Goal: Navigation & Orientation: Find specific page/section

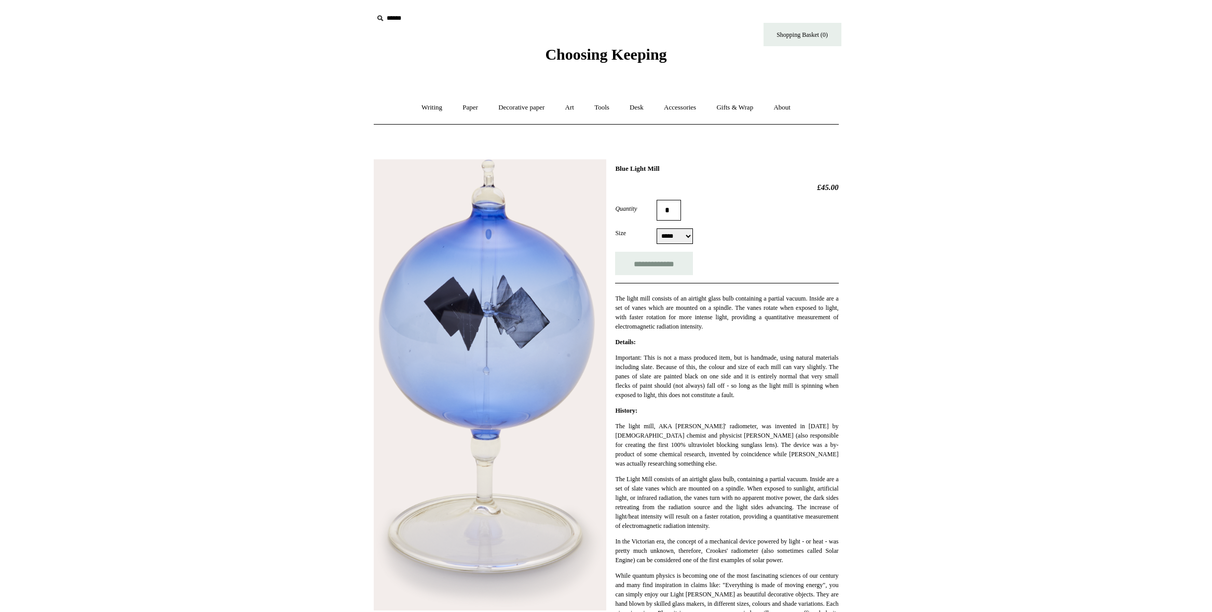
click at [637, 105] on link "Desk +" at bounding box center [636, 108] width 33 height 28
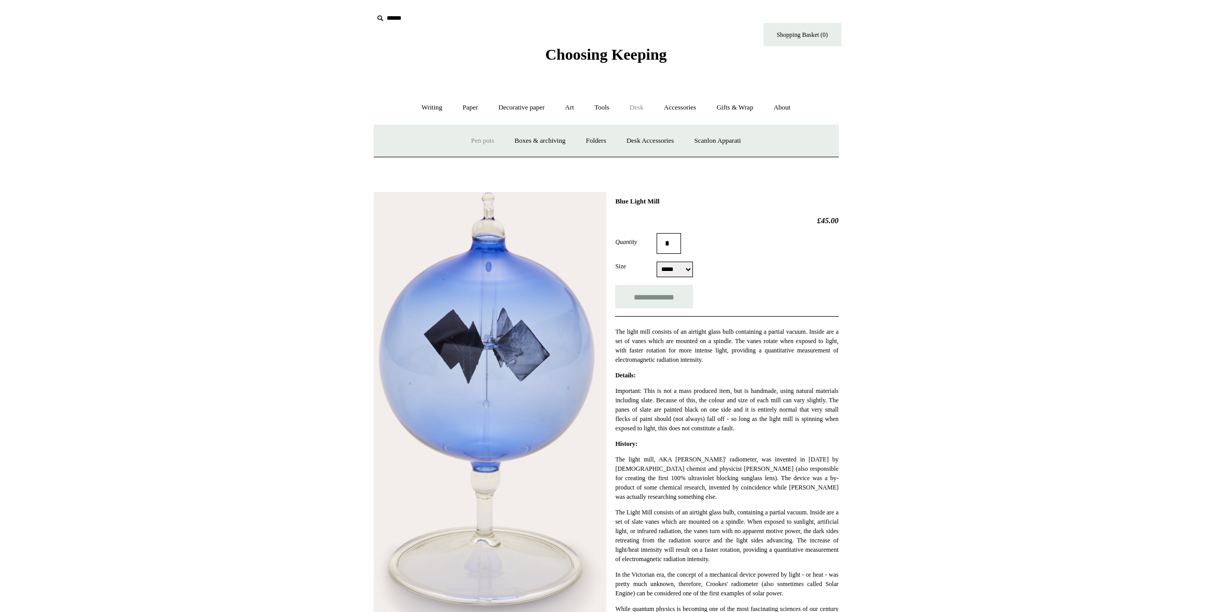
click at [482, 141] on link "Pen pots" at bounding box center [483, 141] width 42 height 28
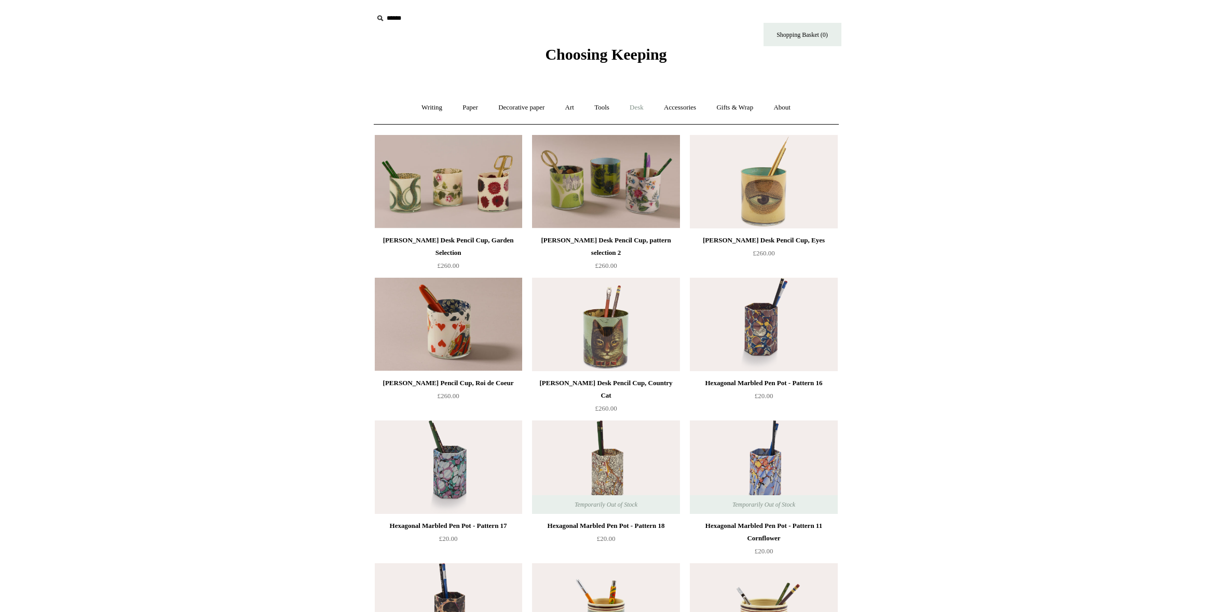
click at [643, 107] on link "Desk +" at bounding box center [636, 108] width 33 height 28
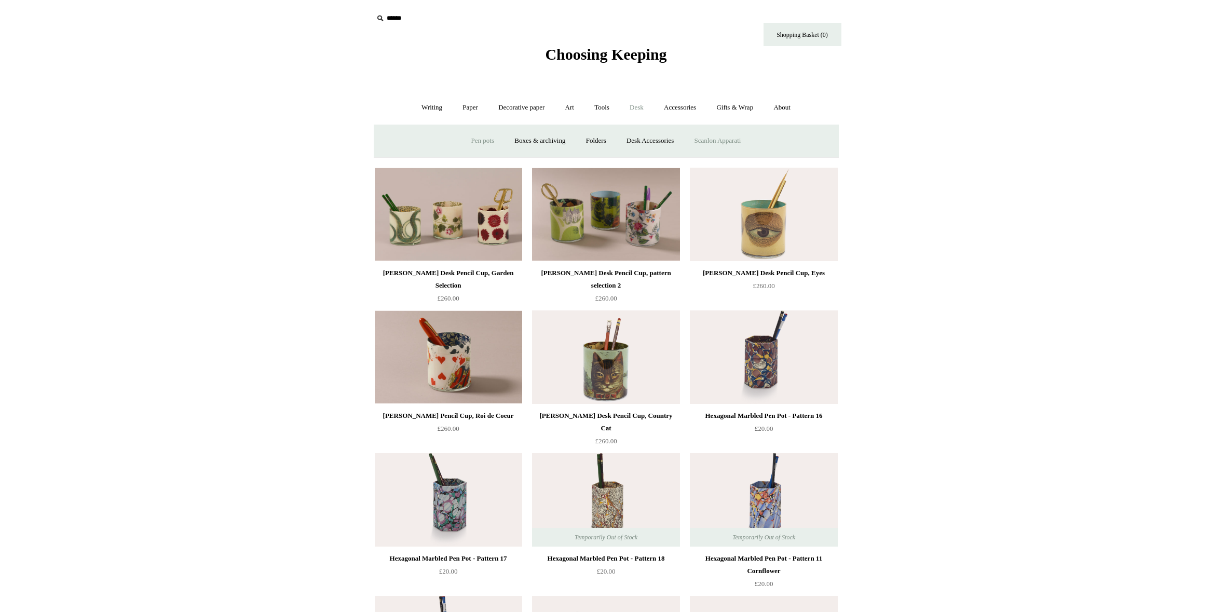
click at [717, 136] on link "Scanlon Apparati" at bounding box center [717, 141] width 65 height 28
